Goal: Navigation & Orientation: Find specific page/section

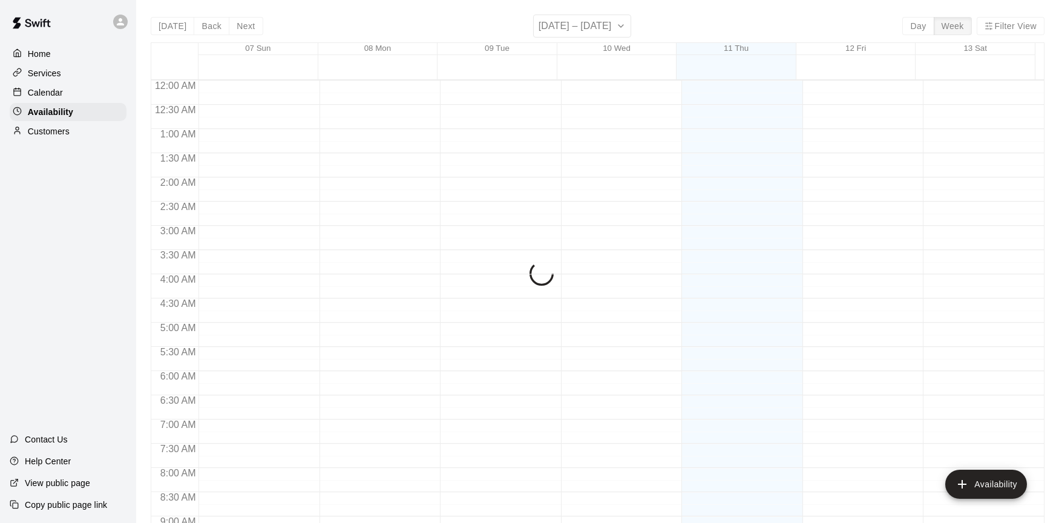
scroll to position [399, 0]
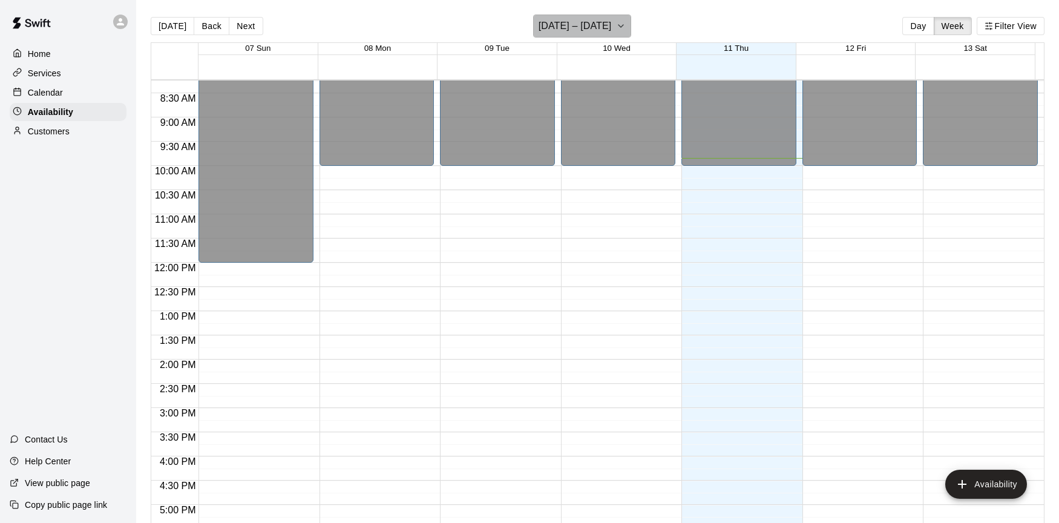
click at [623, 29] on icon "button" at bounding box center [621, 26] width 10 height 15
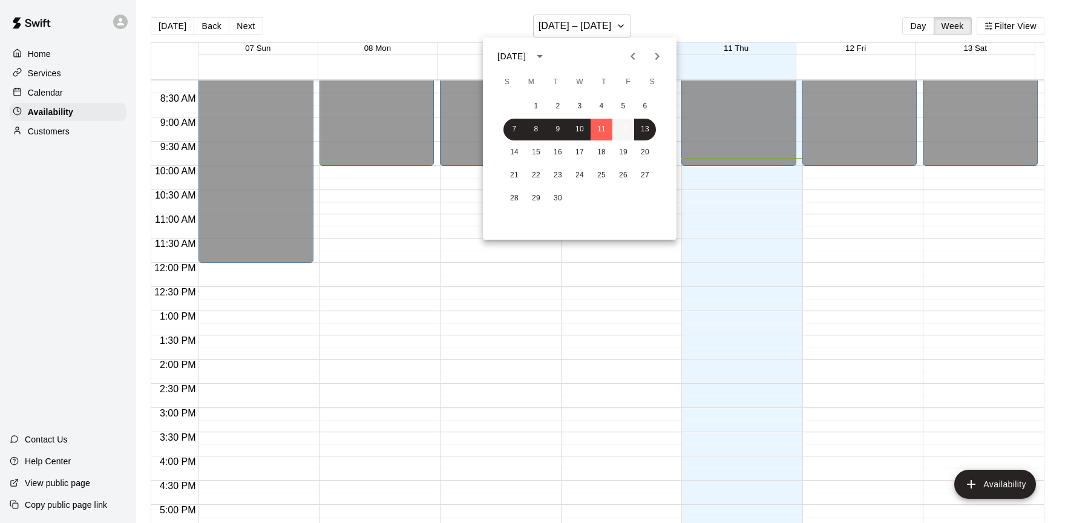
click at [618, 121] on button "12" at bounding box center [623, 130] width 22 height 22
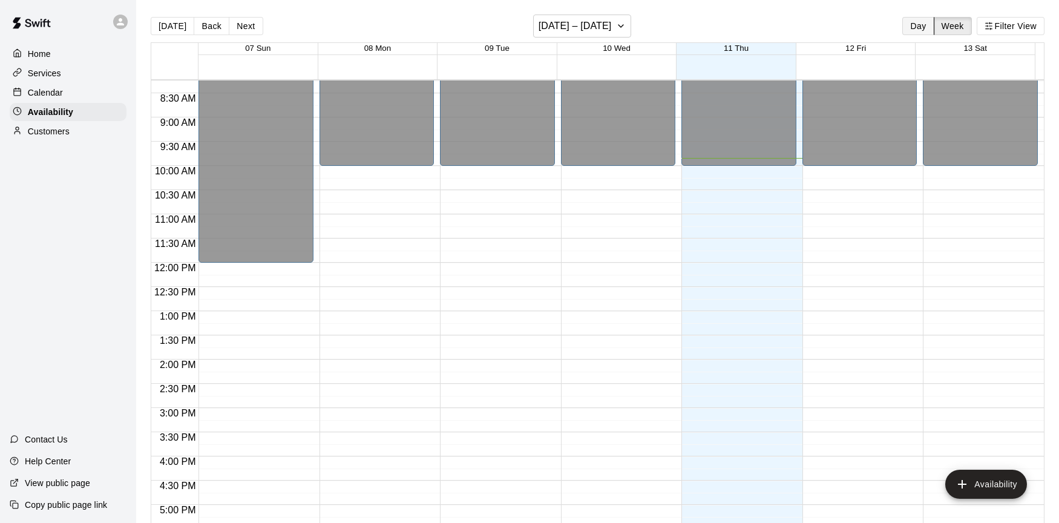
click at [918, 27] on button "Day" at bounding box center [917, 26] width 31 height 18
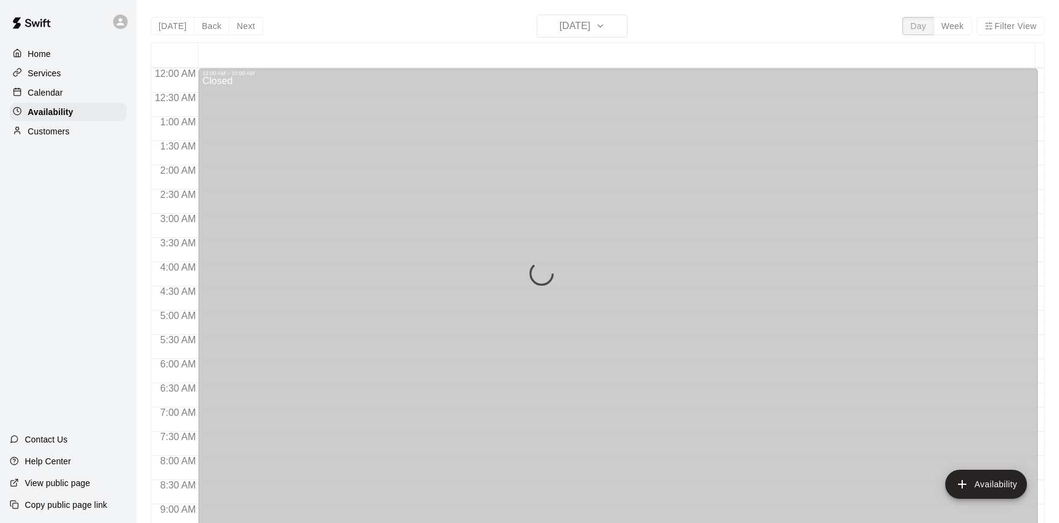
scroll to position [477, 0]
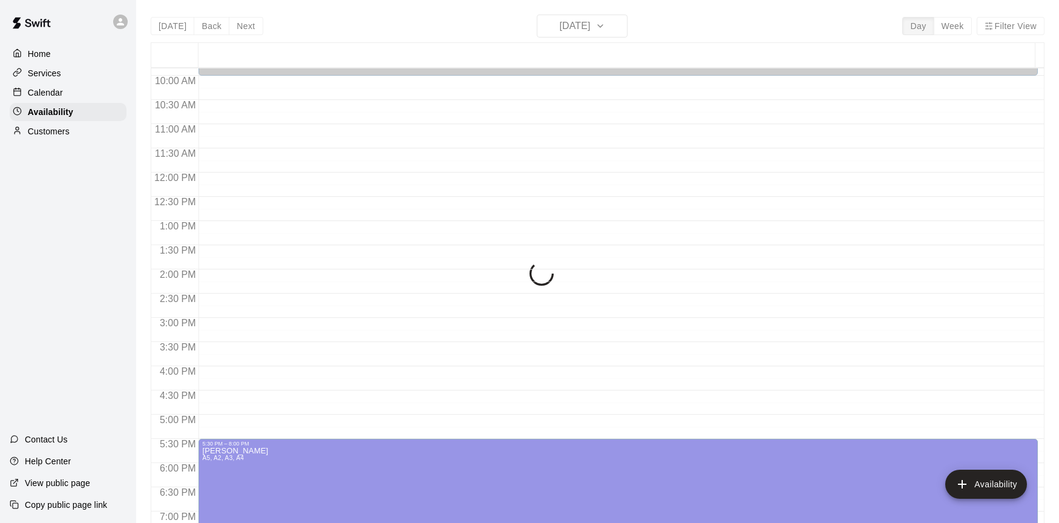
click at [944, 27] on div "[DATE] Back [DATE][DATE] Day Week Filter View 12 Fri 12:00 AM 12:30 AM 1:00 AM …" at bounding box center [598, 276] width 894 height 523
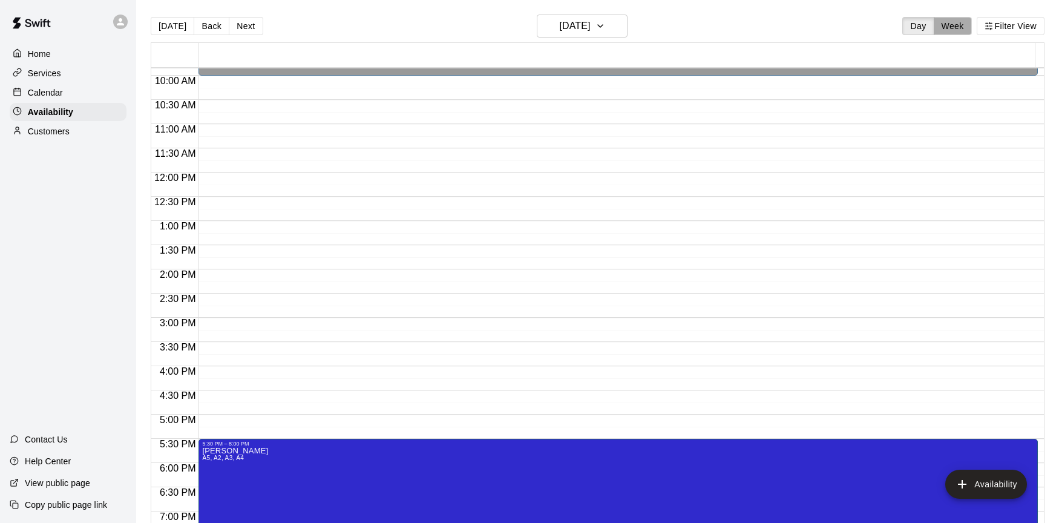
click at [945, 27] on button "Week" at bounding box center [953, 26] width 38 height 18
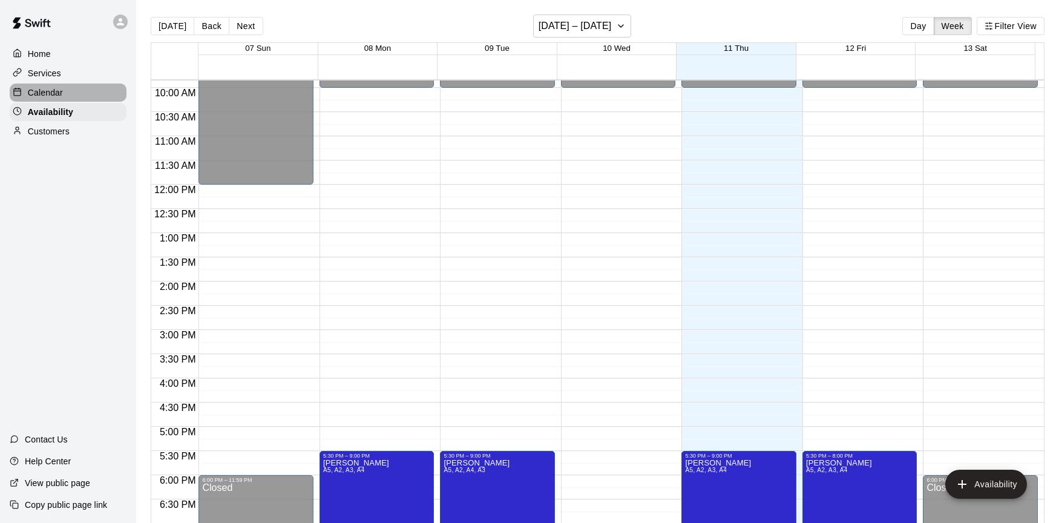
click at [51, 93] on p "Calendar" at bounding box center [45, 93] width 35 height 12
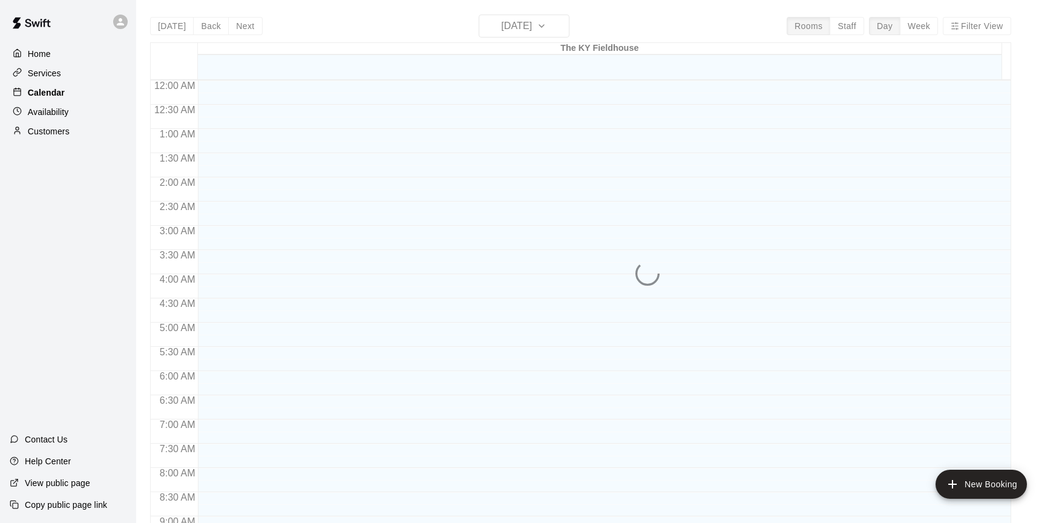
scroll to position [477, 0]
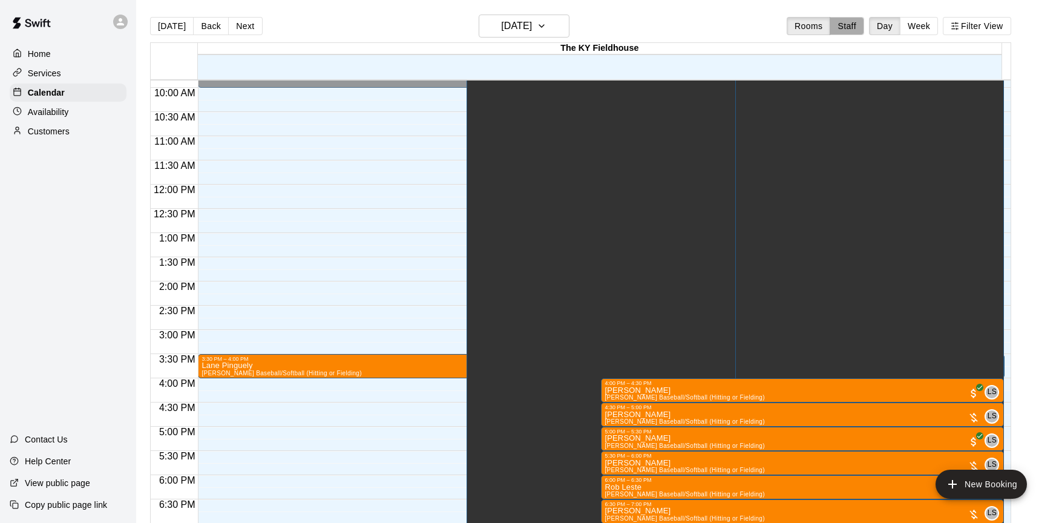
click at [861, 30] on button "Staff" at bounding box center [847, 26] width 34 height 18
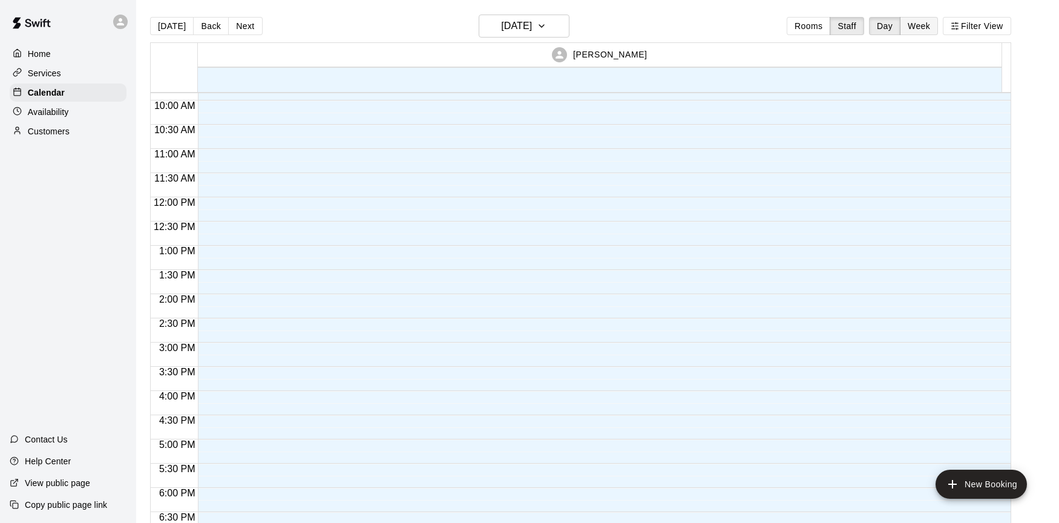
click at [934, 25] on button "Week" at bounding box center [919, 26] width 38 height 18
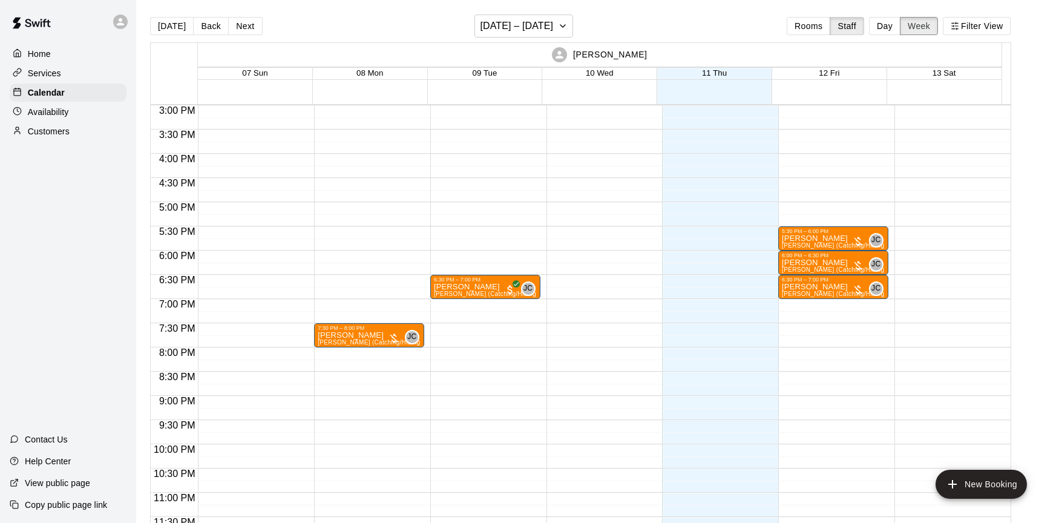
scroll to position [731, 0]
